Goal: Task Accomplishment & Management: Manage account settings

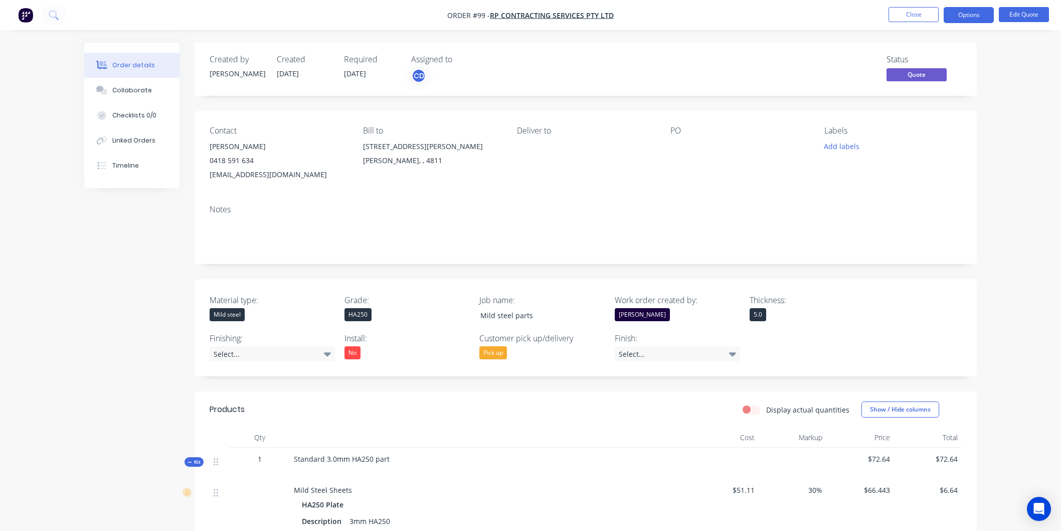
scroll to position [1056, 0]
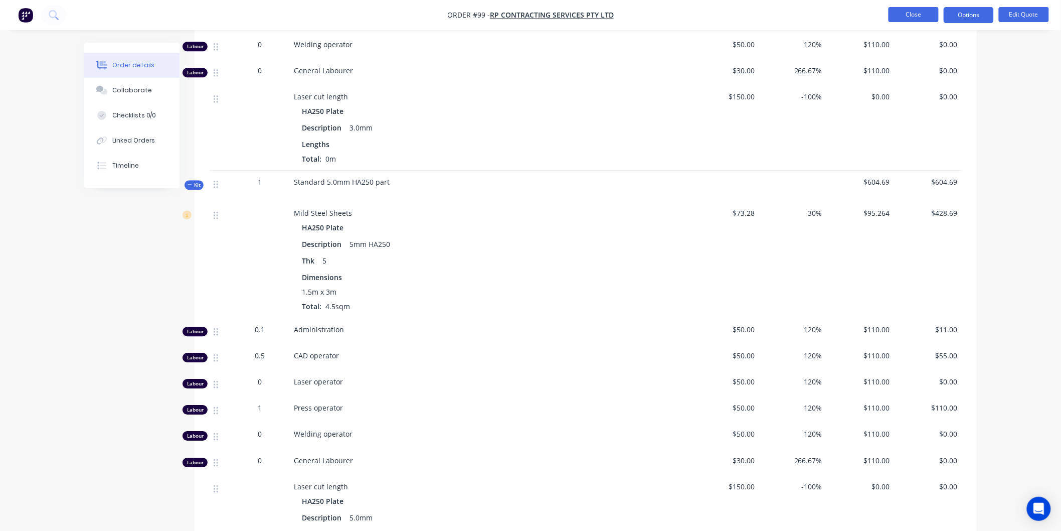
click at [913, 17] on button "Close" at bounding box center [914, 14] width 50 height 15
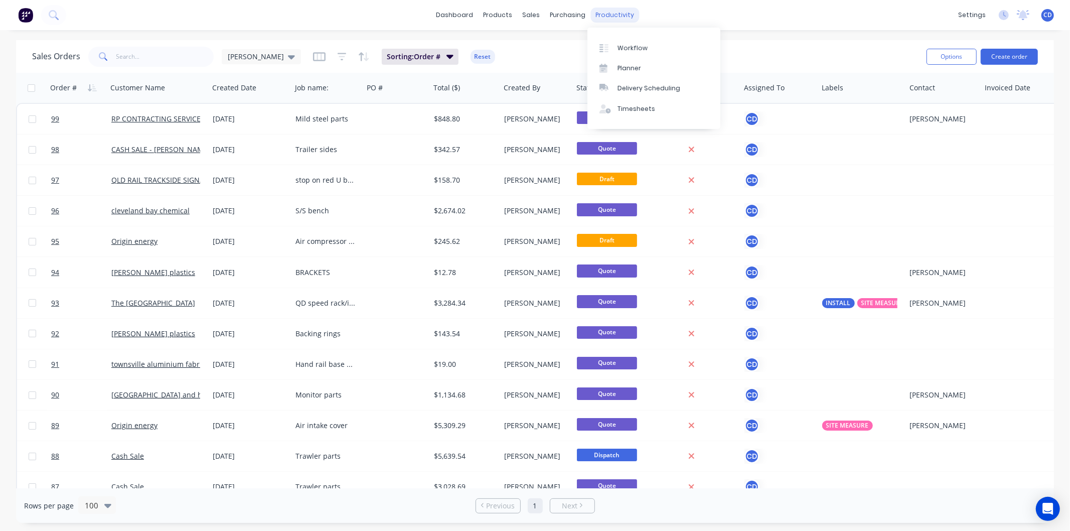
click at [605, 12] on div "productivity" at bounding box center [614, 15] width 49 height 15
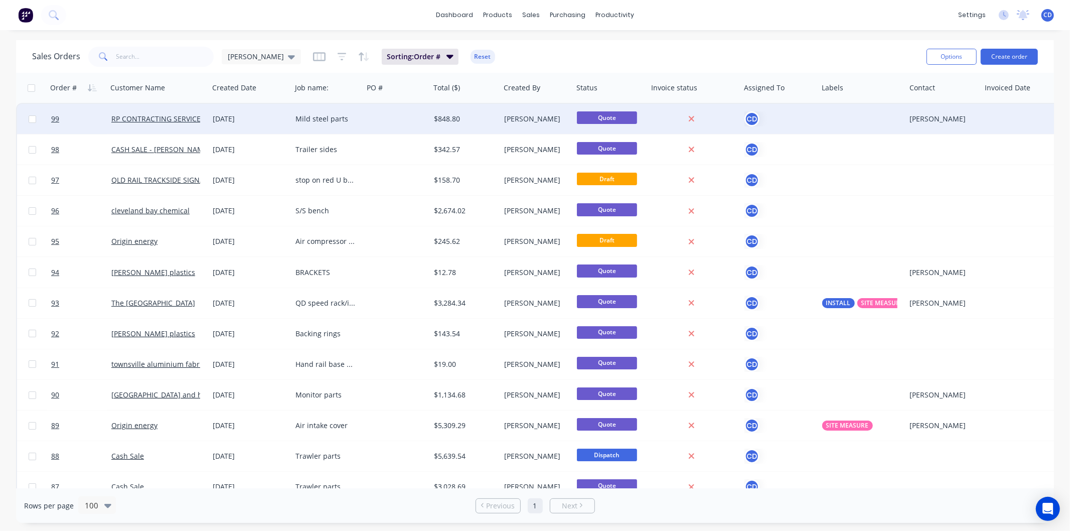
click at [243, 117] on div "02 Sep 2025" at bounding box center [250, 119] width 75 height 10
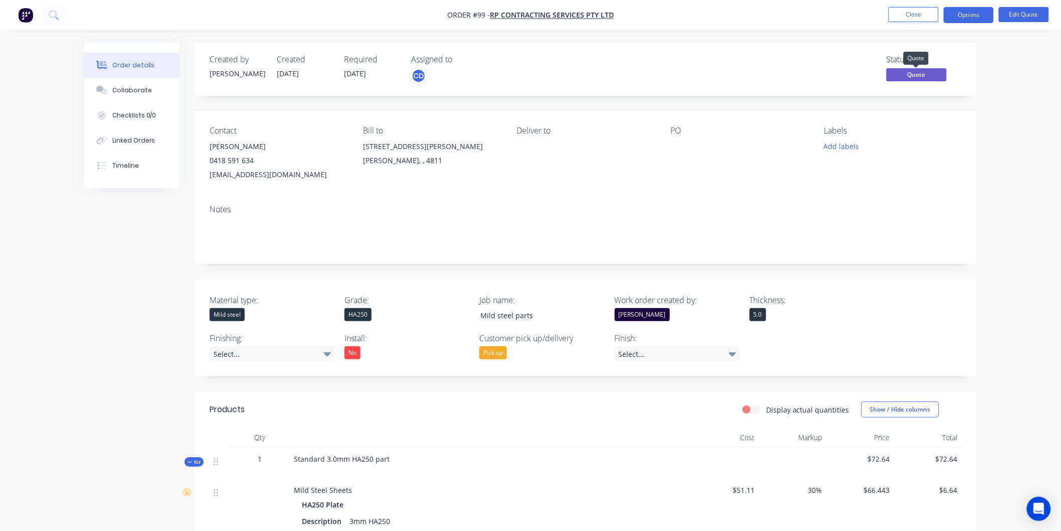
click at [914, 76] on span "Quote" at bounding box center [917, 74] width 60 height 13
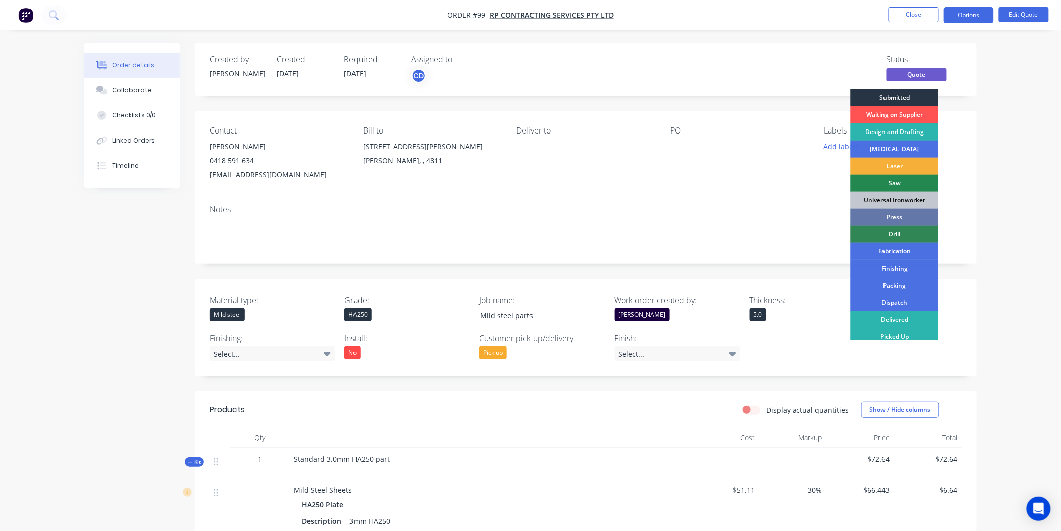
click at [903, 93] on div "Submitted" at bounding box center [895, 97] width 88 height 17
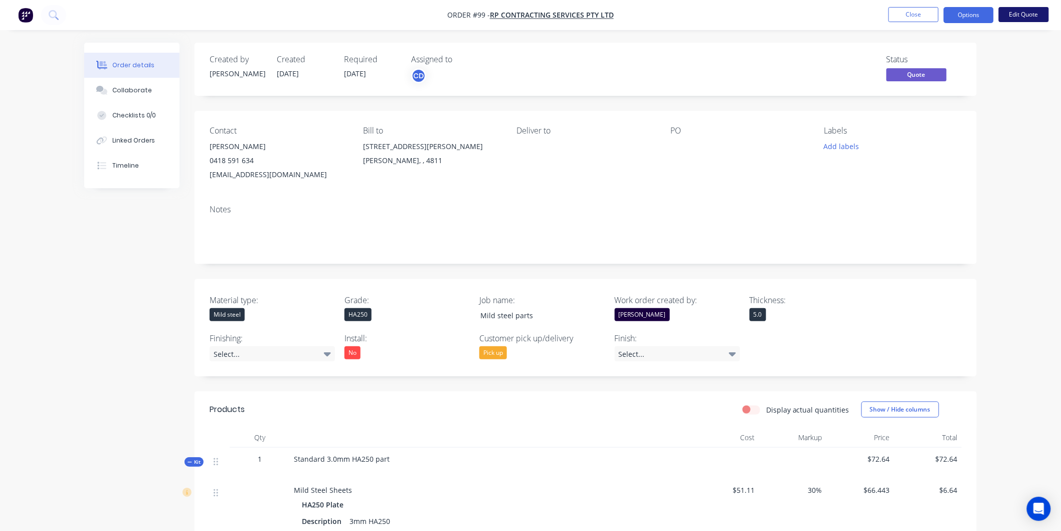
click at [1013, 14] on button "Edit Quote" at bounding box center [1024, 14] width 50 height 15
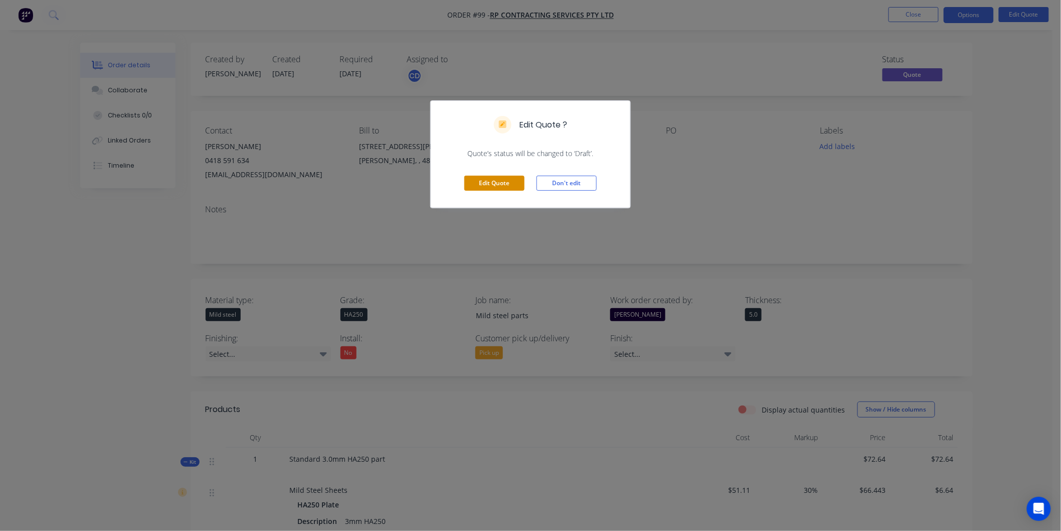
click at [496, 186] on button "Edit Quote" at bounding box center [494, 183] width 60 height 15
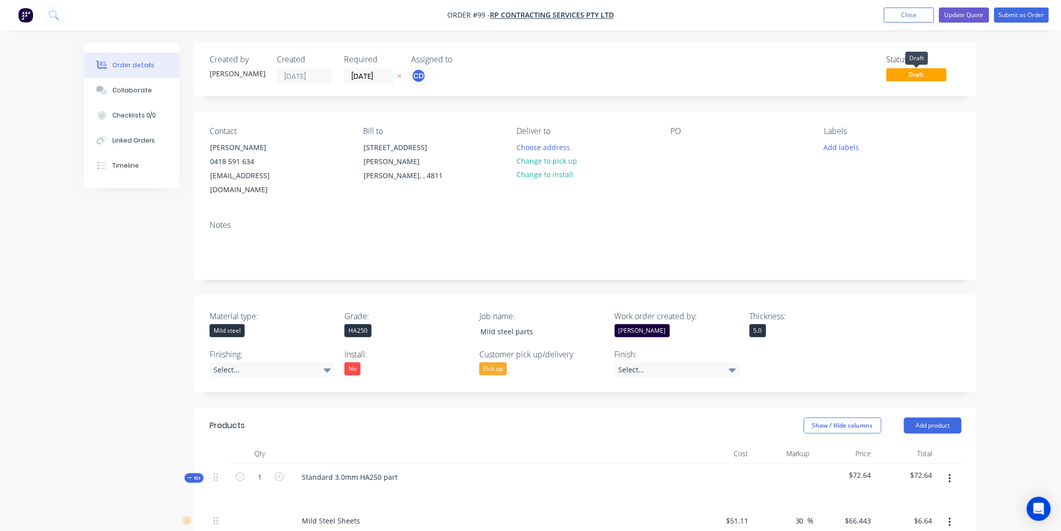
click at [926, 74] on span "Draft" at bounding box center [917, 74] width 60 height 13
click at [961, 14] on button "Update Quote" at bounding box center [964, 15] width 50 height 15
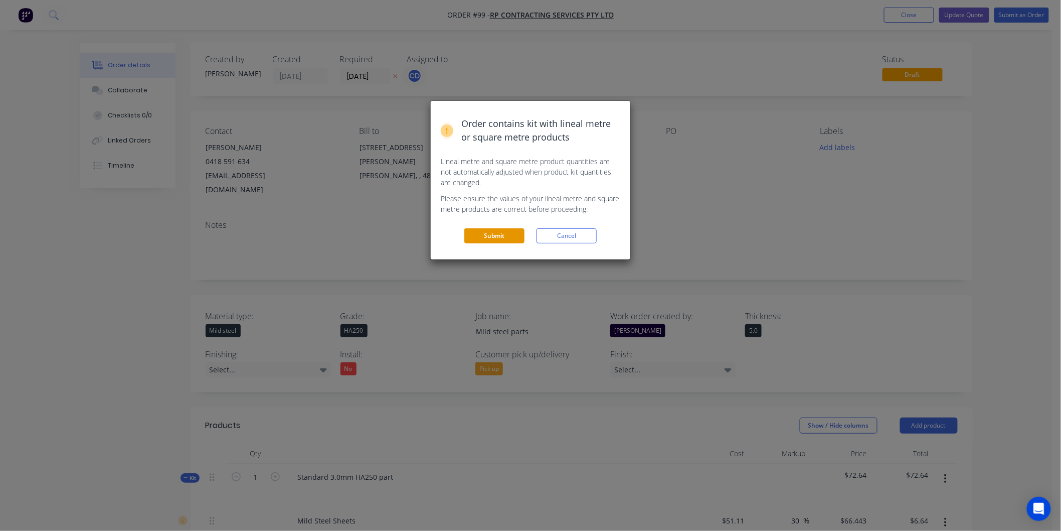
click at [490, 232] on button "Submit" at bounding box center [494, 235] width 60 height 15
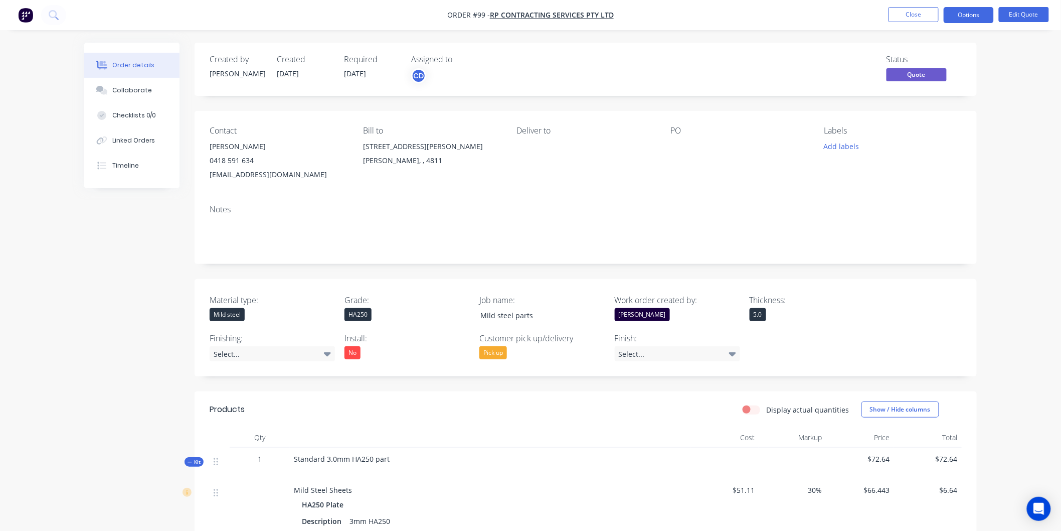
click at [899, 77] on span "Quote" at bounding box center [917, 74] width 60 height 13
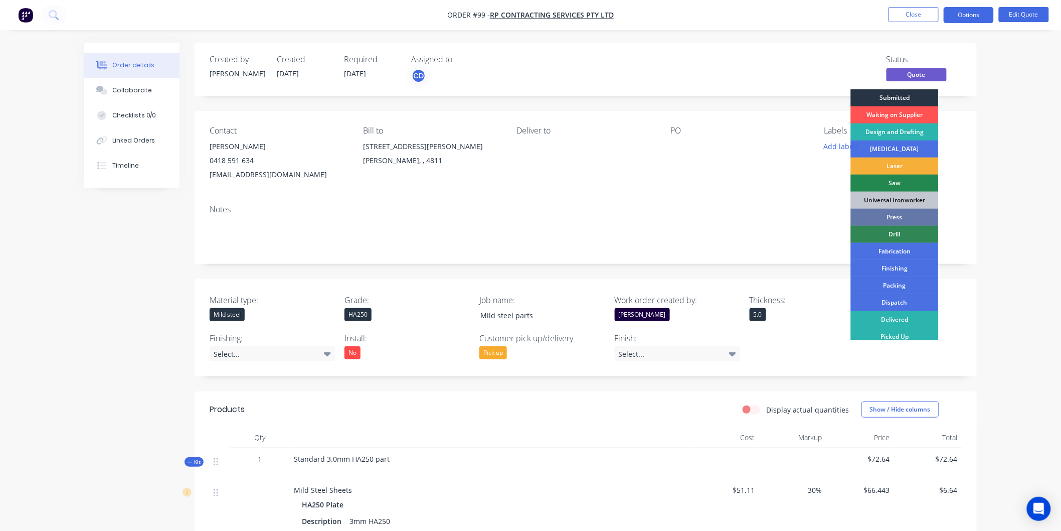
click at [893, 99] on div "Submitted" at bounding box center [895, 97] width 88 height 17
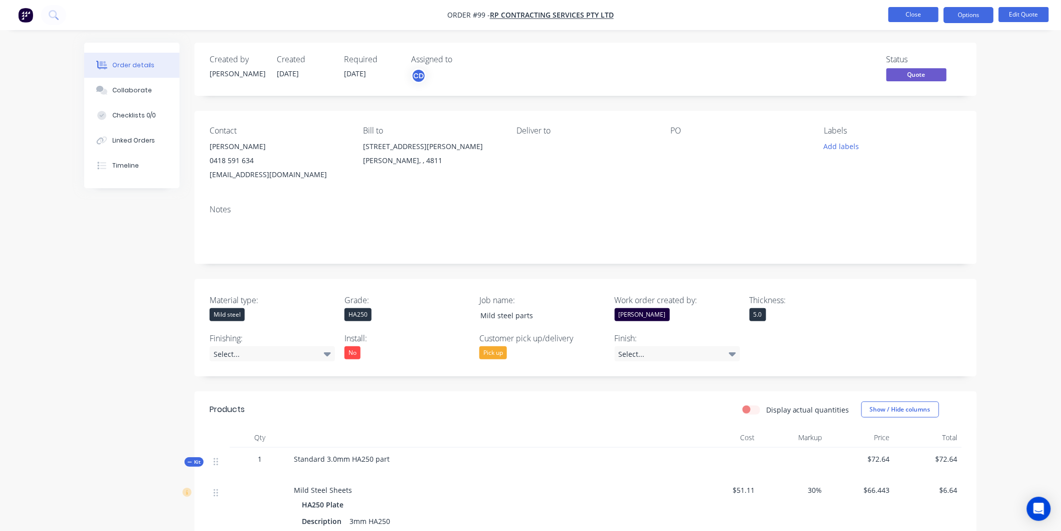
click at [921, 17] on button "Close" at bounding box center [914, 14] width 50 height 15
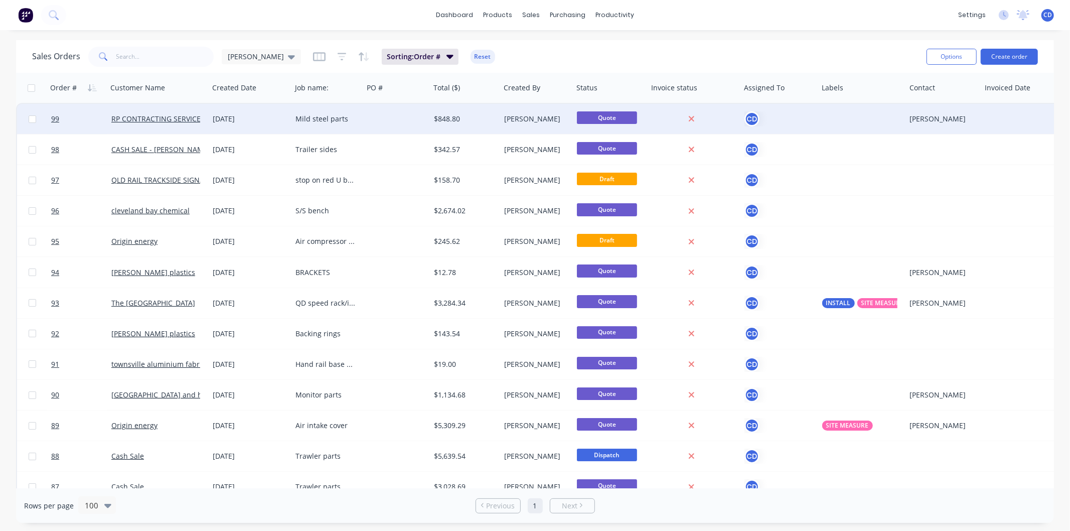
click at [235, 116] on div "[DATE]" at bounding box center [250, 119] width 75 height 10
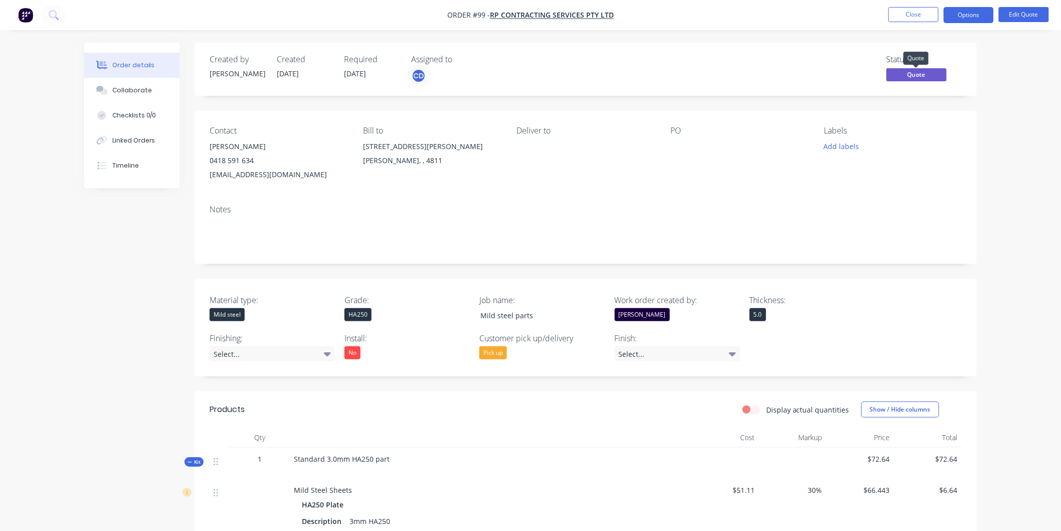
click at [907, 73] on span "Quote" at bounding box center [917, 74] width 60 height 13
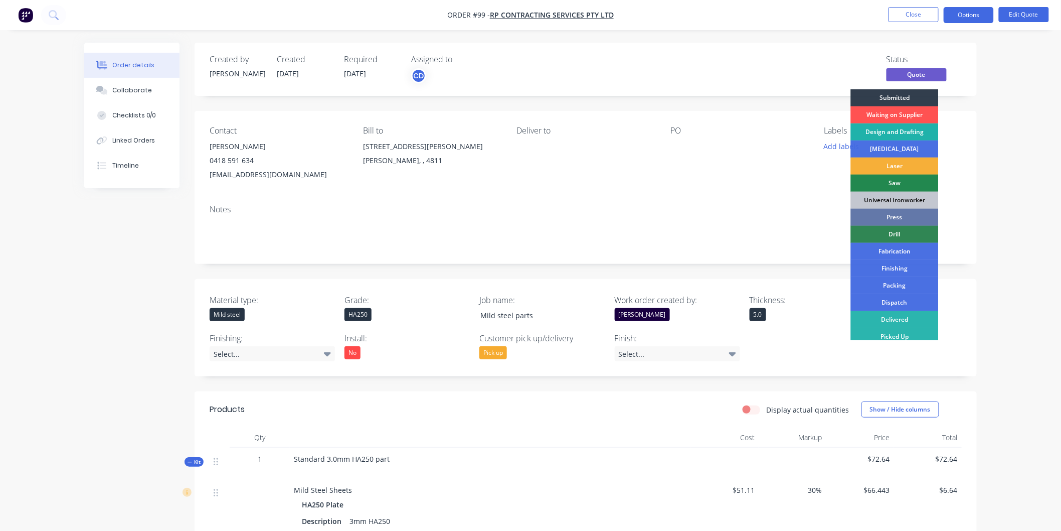
click at [902, 130] on div "Design and Drafting" at bounding box center [895, 131] width 88 height 17
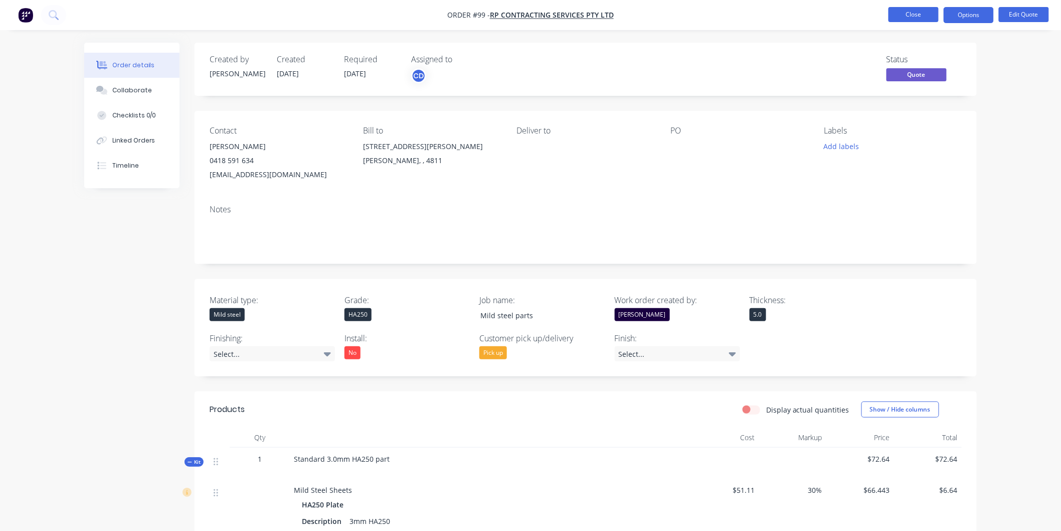
click at [916, 15] on button "Close" at bounding box center [914, 14] width 50 height 15
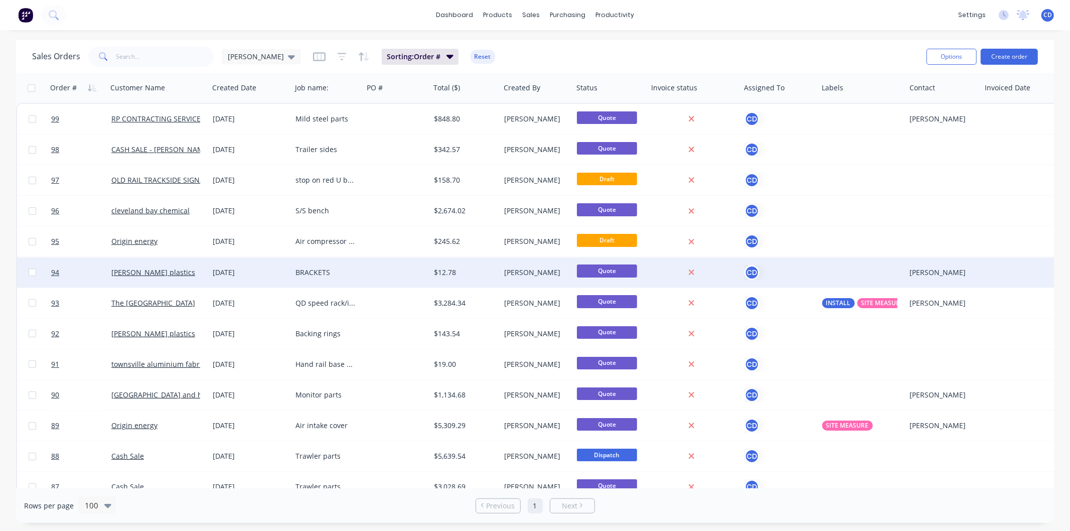
click at [235, 275] on div "25 Aug 2025" at bounding box center [250, 272] width 75 height 10
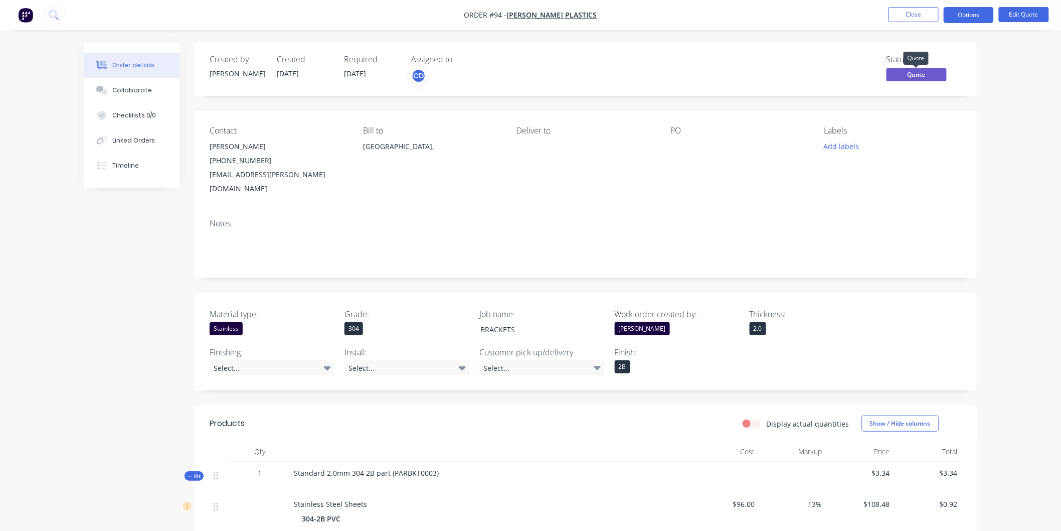
click at [921, 76] on span "Quote" at bounding box center [917, 74] width 60 height 13
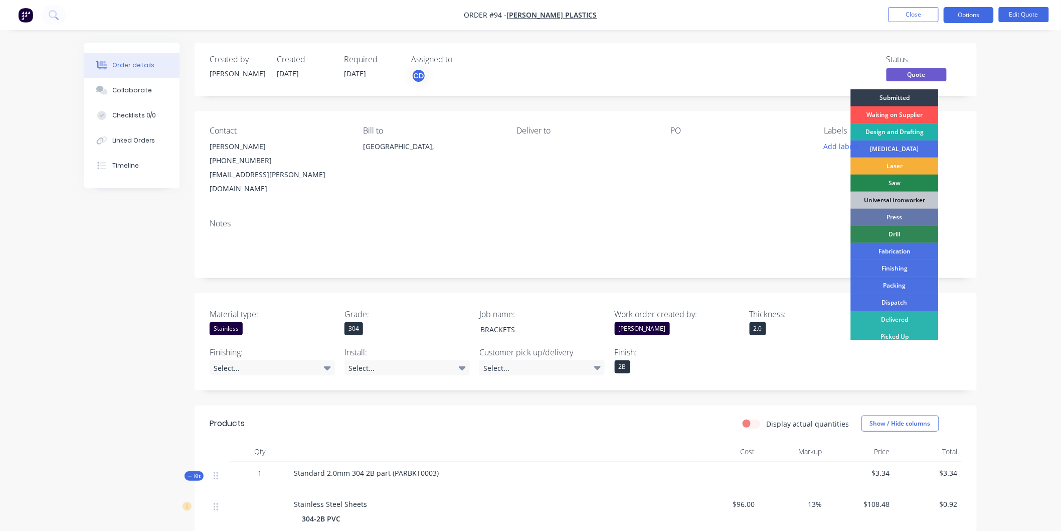
click at [887, 129] on div "Design and Drafting" at bounding box center [895, 131] width 88 height 17
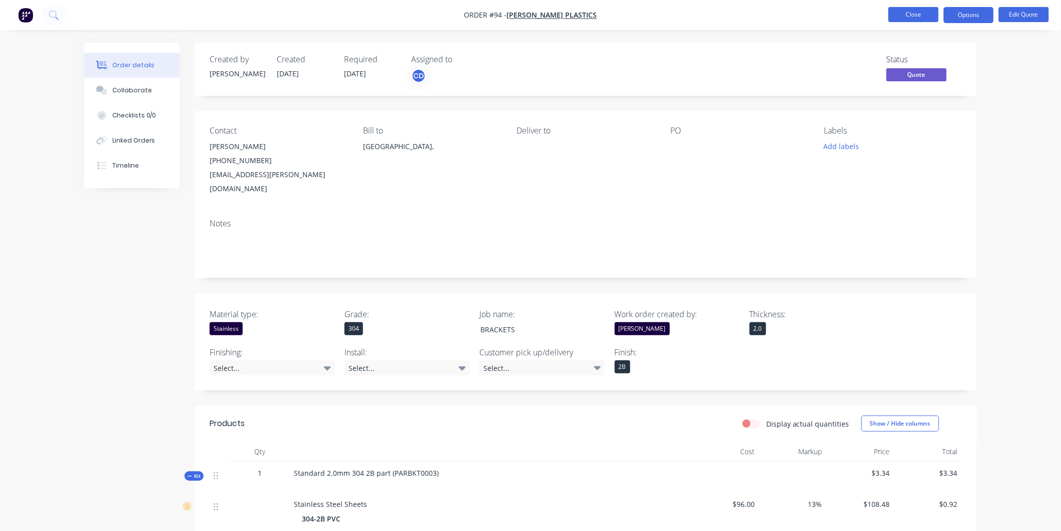
click at [923, 15] on button "Close" at bounding box center [914, 14] width 50 height 15
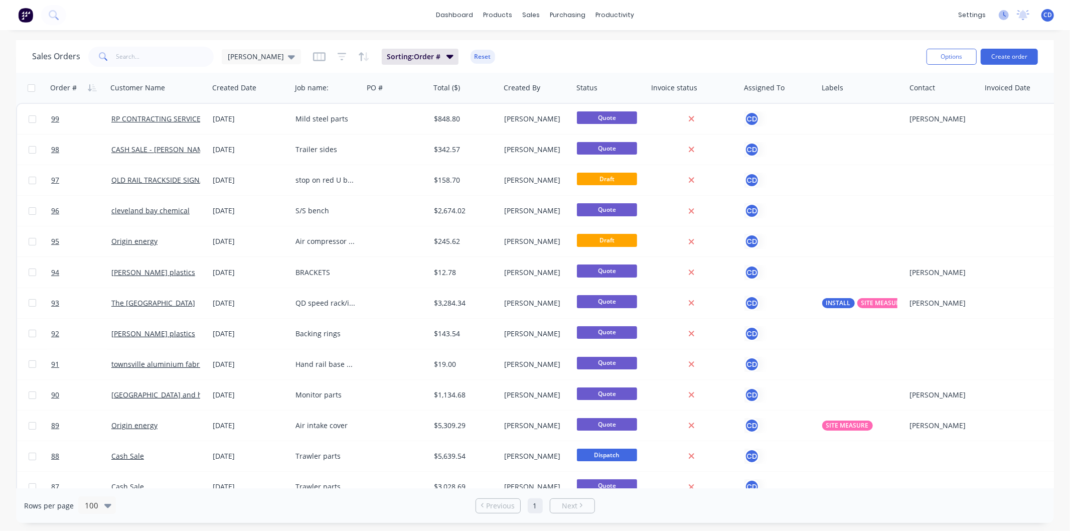
click at [1003, 11] on icon at bounding box center [1003, 15] width 10 height 10
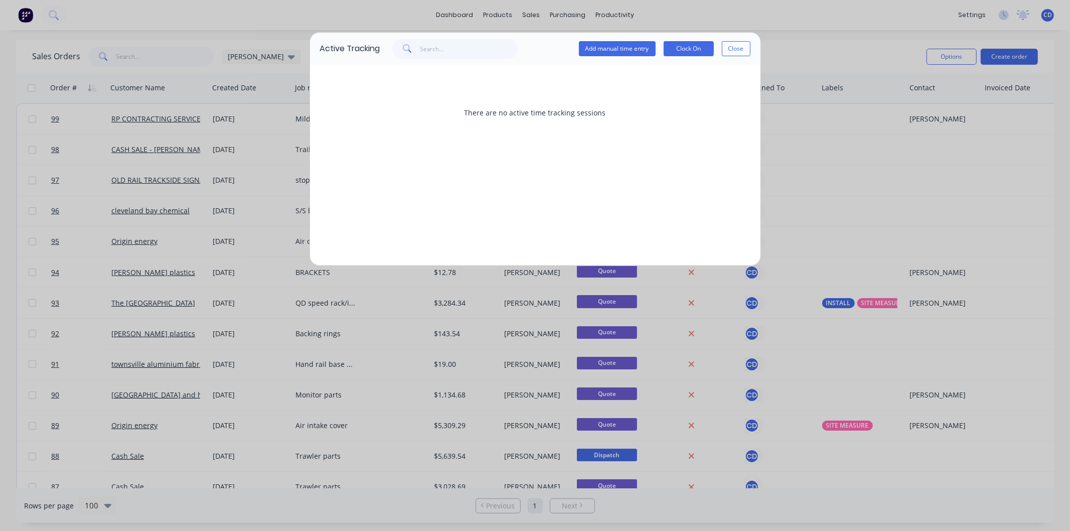
click at [731, 44] on button "Close" at bounding box center [736, 48] width 29 height 15
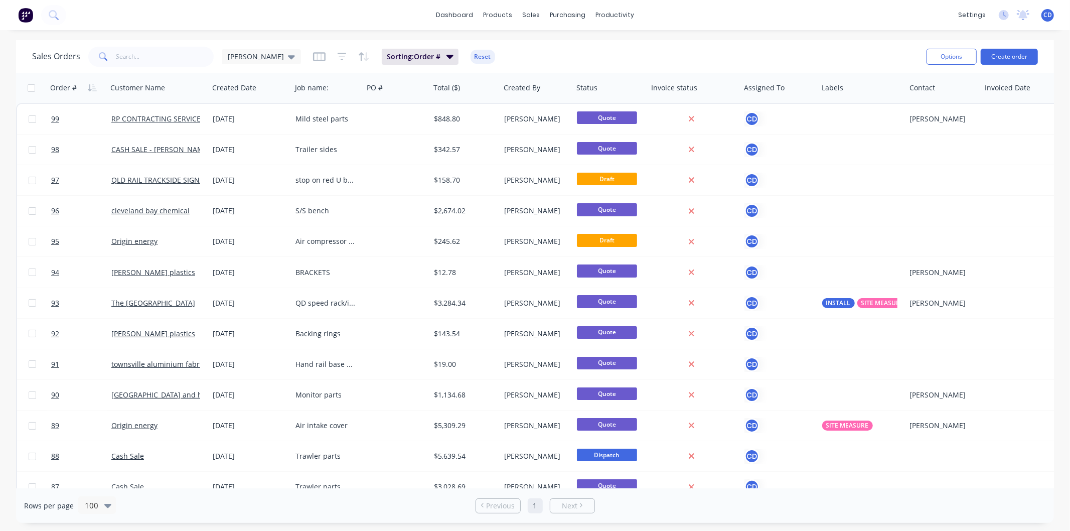
click at [1047, 13] on span "CD" at bounding box center [1047, 15] width 9 height 9
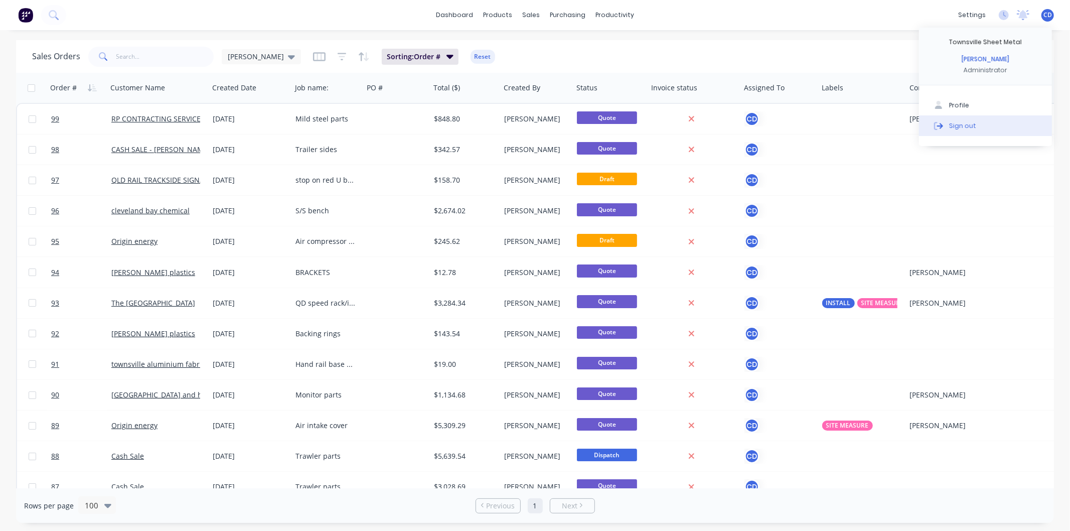
click at [971, 122] on div "Sign out" at bounding box center [962, 125] width 27 height 9
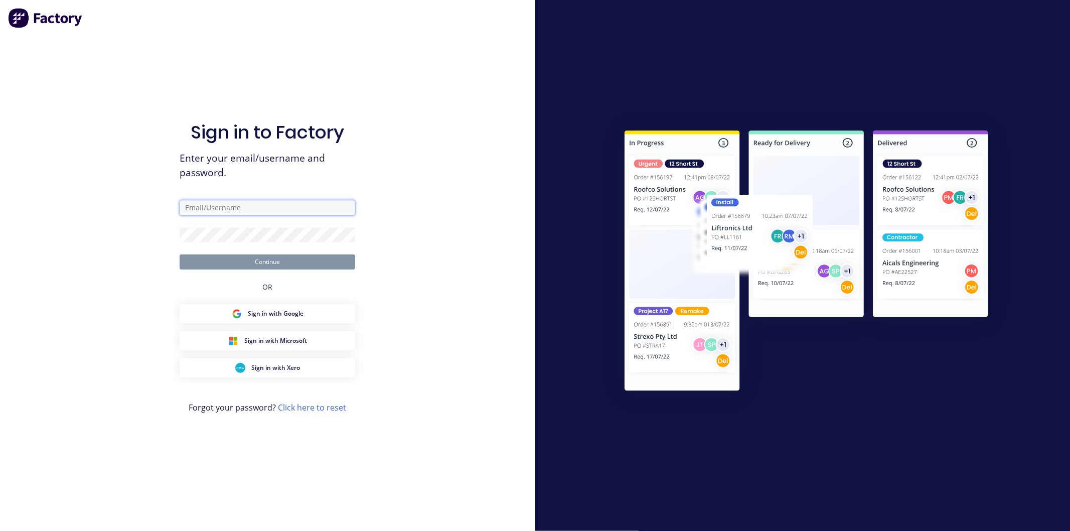
type input "chris@townsvillesheetmetal.com.au"
click at [271, 263] on button "Continue" at bounding box center [268, 261] width 176 height 15
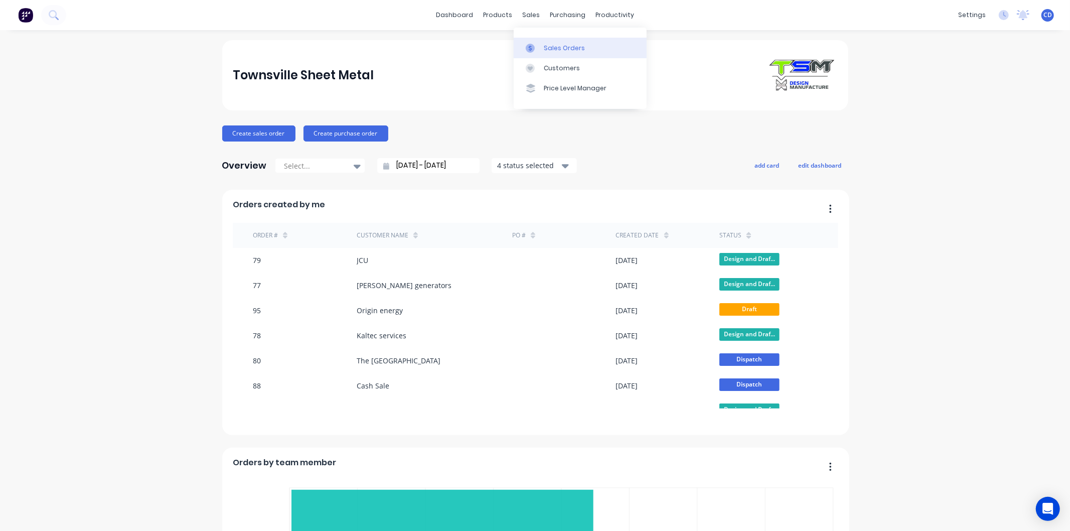
click at [559, 47] on div "Sales Orders" at bounding box center [564, 48] width 41 height 9
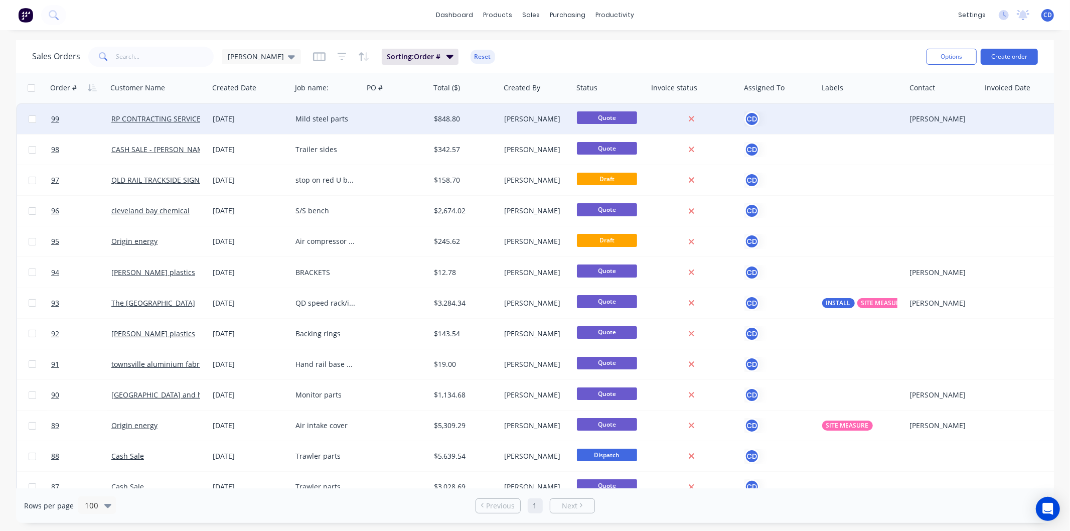
click at [610, 114] on span "Quote" at bounding box center [607, 117] width 60 height 13
click at [609, 116] on span "Quote" at bounding box center [607, 117] width 60 height 13
click at [558, 116] on div "[PERSON_NAME]" at bounding box center [535, 119] width 62 height 10
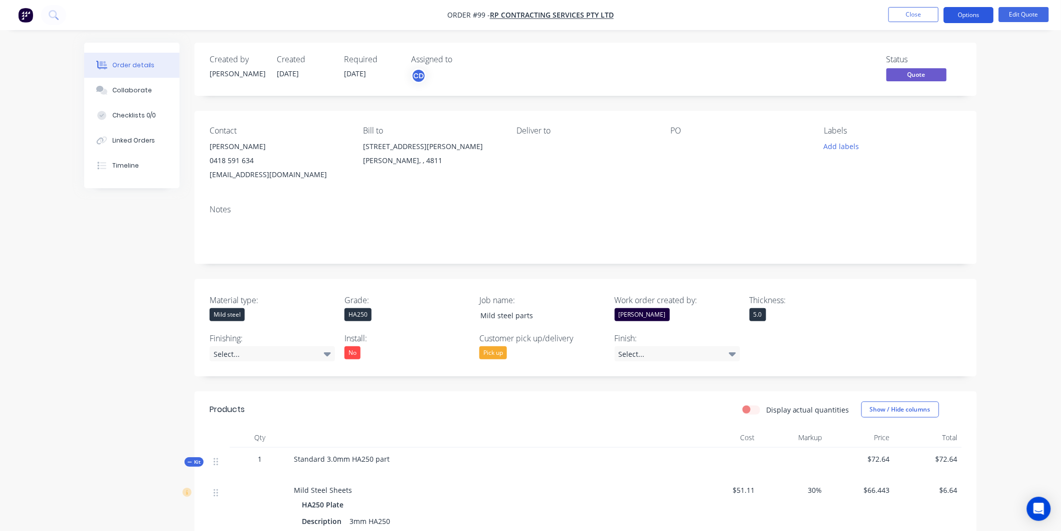
click at [964, 10] on button "Options" at bounding box center [969, 15] width 50 height 16
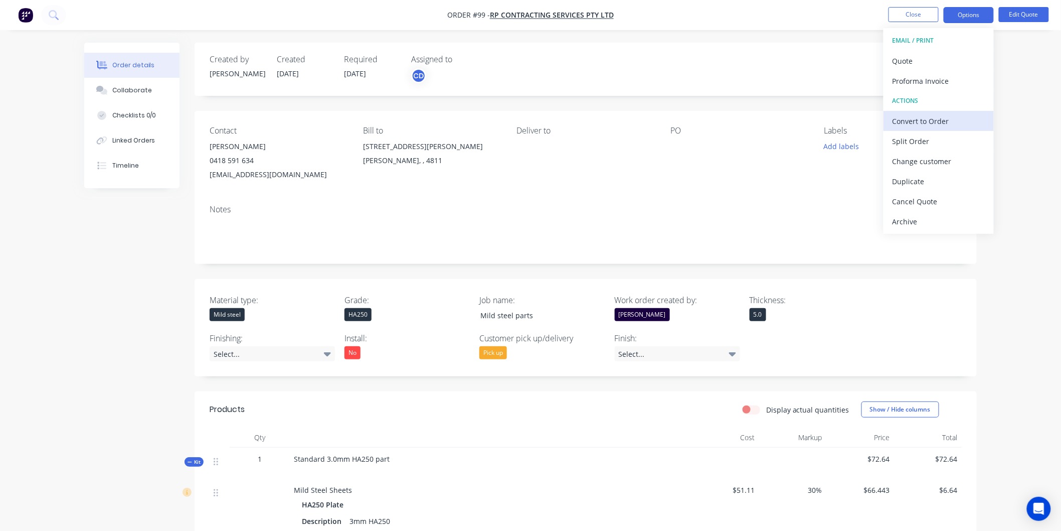
click at [956, 115] on div "Convert to Order" at bounding box center [939, 121] width 92 height 15
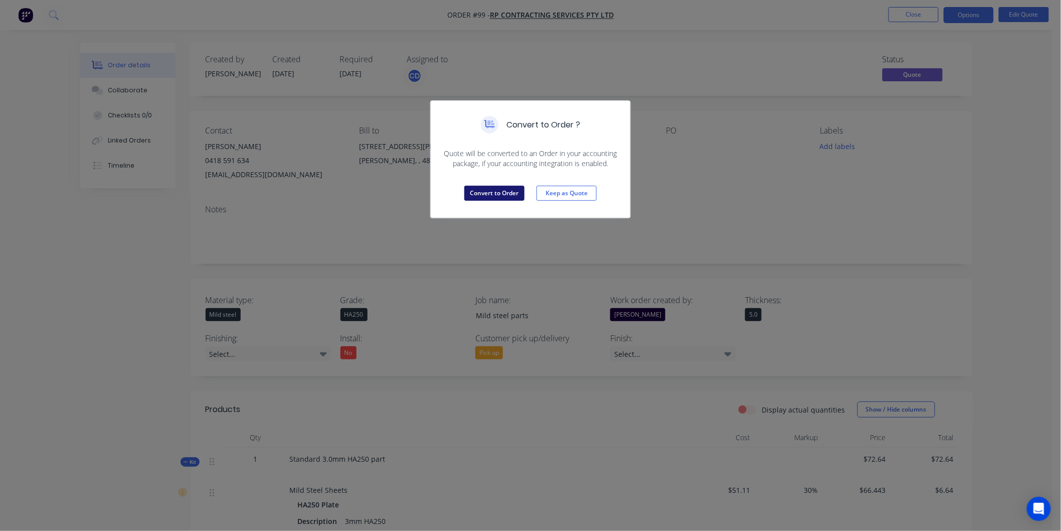
click at [512, 191] on button "Convert to Order" at bounding box center [494, 193] width 60 height 15
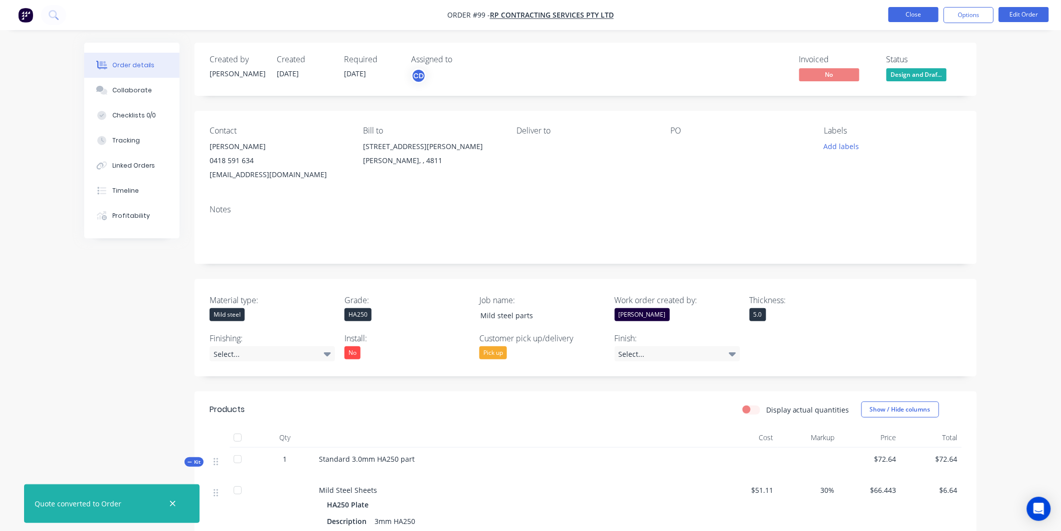
click at [910, 18] on button "Close" at bounding box center [914, 14] width 50 height 15
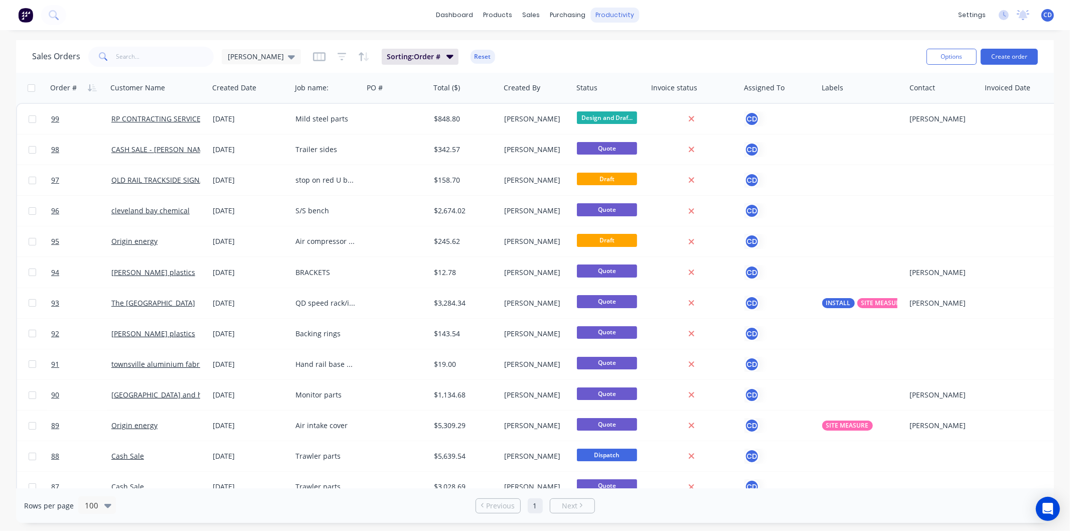
click at [621, 17] on div "productivity" at bounding box center [614, 15] width 49 height 15
click at [637, 46] on div "Workflow" at bounding box center [632, 48] width 30 height 9
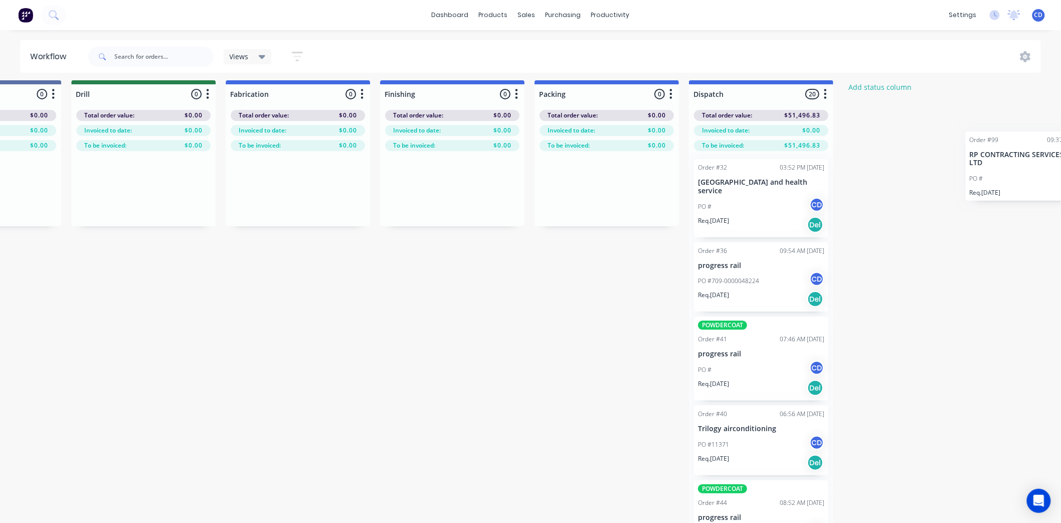
scroll to position [5, 1192]
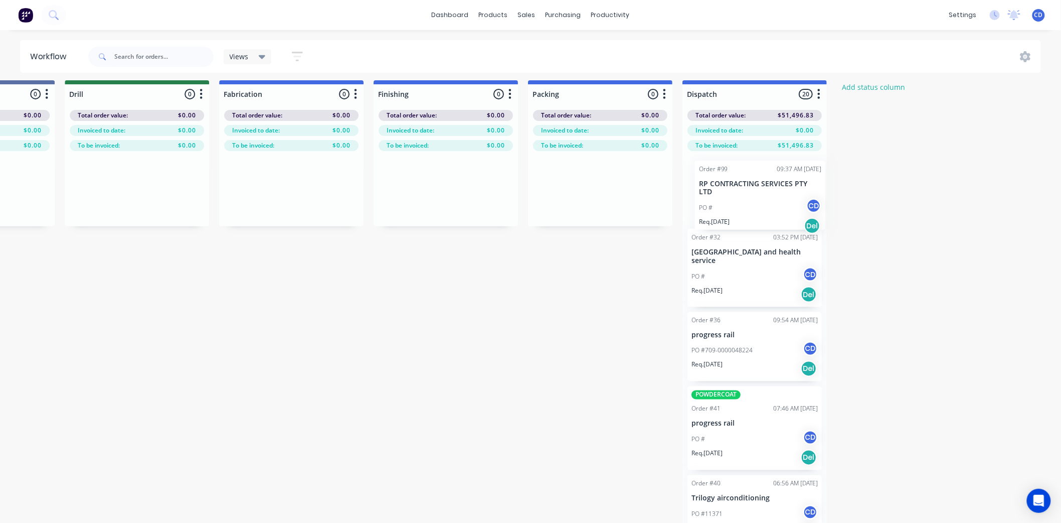
drag, startPoint x: 436, startPoint y: 505, endPoint x: 798, endPoint y: 173, distance: 491.2
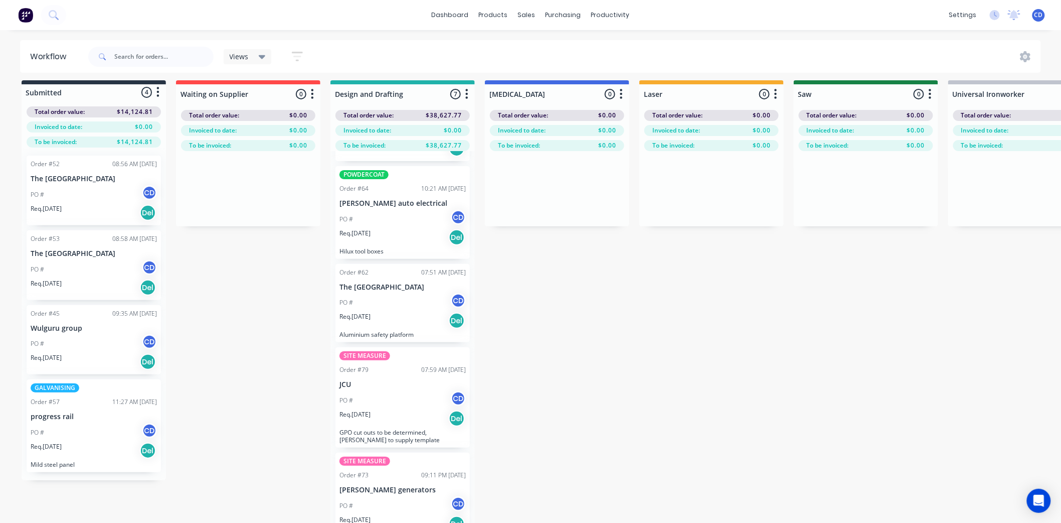
scroll to position [251, 0]
